Goal: Information Seeking & Learning: Learn about a topic

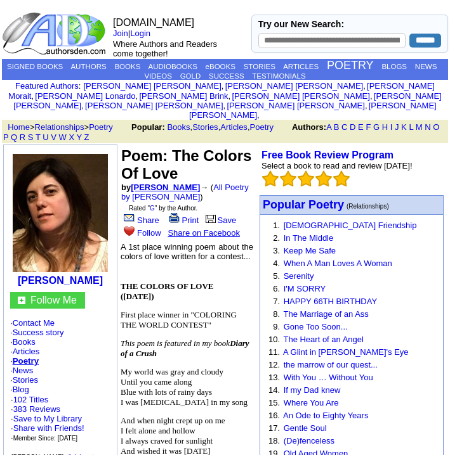
click at [169, 183] on link "[PERSON_NAME]" at bounding box center [165, 188] width 69 height 10
